Goal: Understand process/instructions: Learn how to perform a task or action

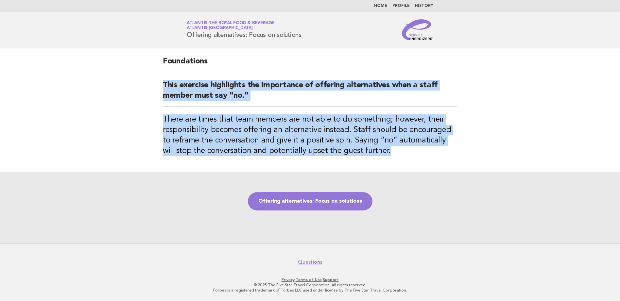
drag, startPoint x: 162, startPoint y: 85, endPoint x: 376, endPoint y: 149, distance: 223.6
click at [376, 149] on div "Foundations This exercise highlights the importance of offering alternatives wh…" at bounding box center [310, 110] width 310 height 124
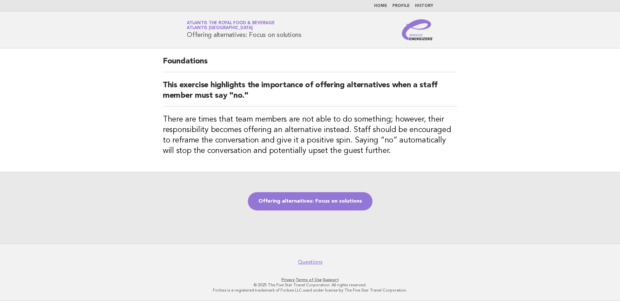
drag, startPoint x: 376, startPoint y: 149, endPoint x: 517, endPoint y: 111, distance: 146.1
click at [527, 111] on main "Foundations This exercise highlights the importance of offering alternatives wh…" at bounding box center [310, 145] width 620 height 195
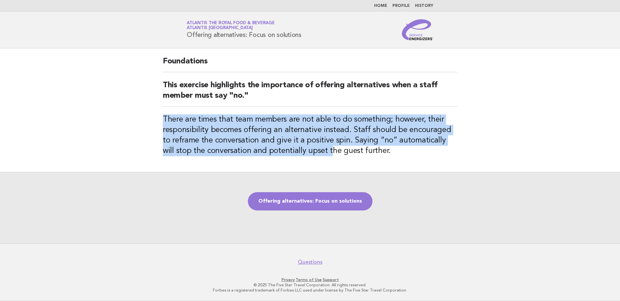
drag, startPoint x: 162, startPoint y: 119, endPoint x: 316, endPoint y: 147, distance: 156.6
click at [316, 147] on div "Foundations This exercise highlights the importance of offering alternatives wh…" at bounding box center [310, 110] width 310 height 124
drag, startPoint x: 316, startPoint y: 147, endPoint x: 212, endPoint y: 186, distance: 110.7
click at [215, 168] on div "Foundations This exercise highlights the importance of offering alternatives wh…" at bounding box center [310, 110] width 310 height 124
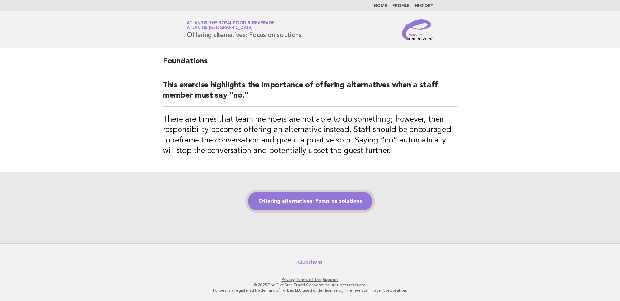
click at [357, 195] on link "Offering alternatives: Focus on solutions" at bounding box center [310, 201] width 125 height 18
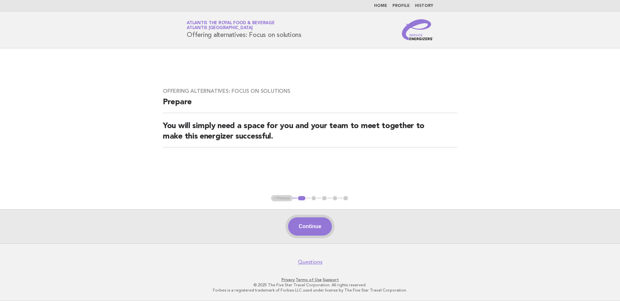
click at [306, 225] on button "Continue" at bounding box center [309, 226] width 43 height 18
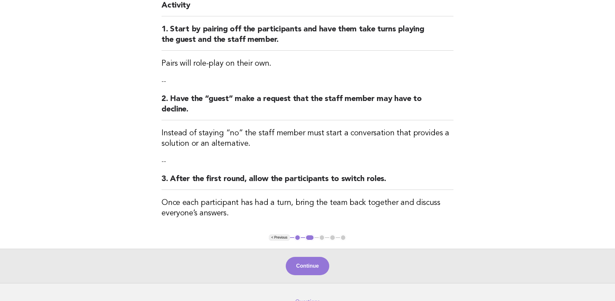
scroll to position [65, 0]
click at [314, 266] on button "Continue" at bounding box center [307, 266] width 43 height 18
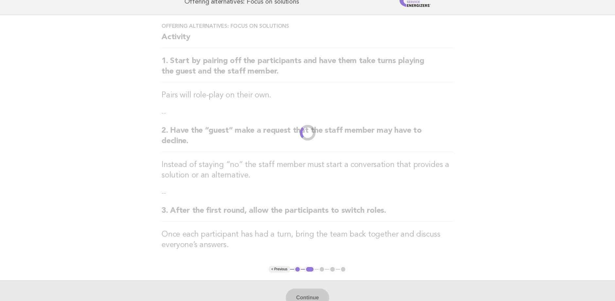
scroll to position [0, 0]
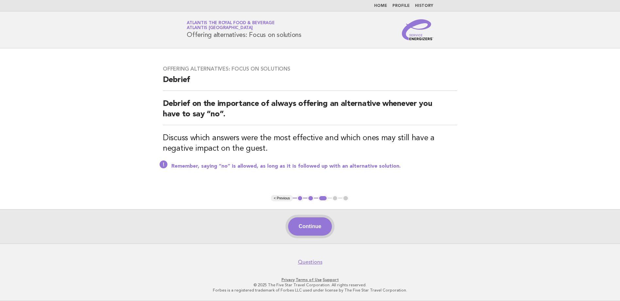
click at [310, 228] on button "Continue" at bounding box center [309, 226] width 43 height 18
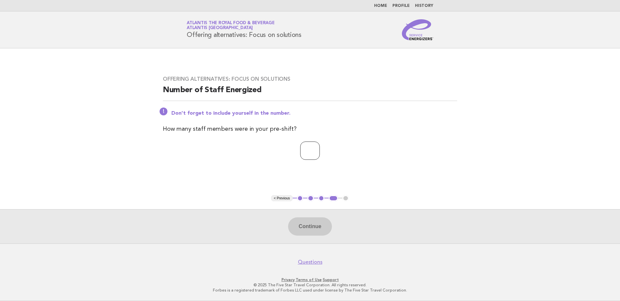
click at [315, 153] on input "number" at bounding box center [310, 151] width 20 height 18
type input "**"
click at [317, 226] on button "Continue" at bounding box center [309, 226] width 43 height 18
